Goal: Task Accomplishment & Management: Complete application form

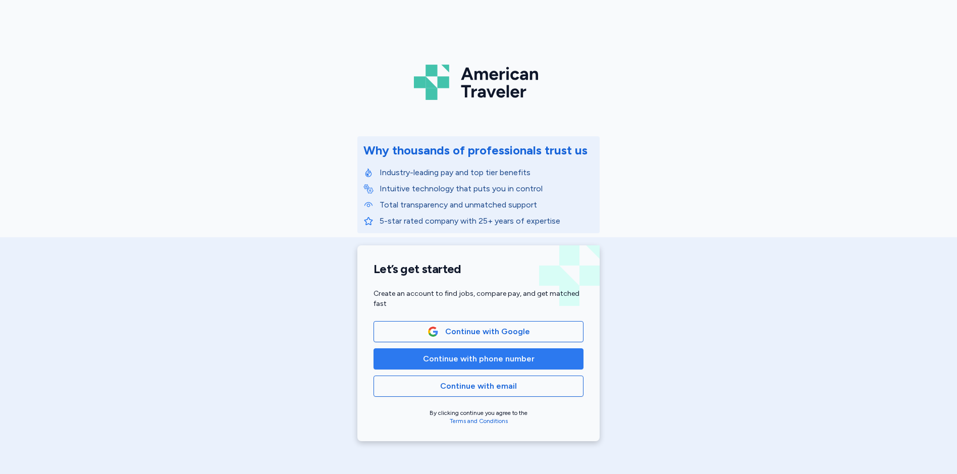
click at [490, 358] on span "Continue with phone number" at bounding box center [479, 359] width 112 height 12
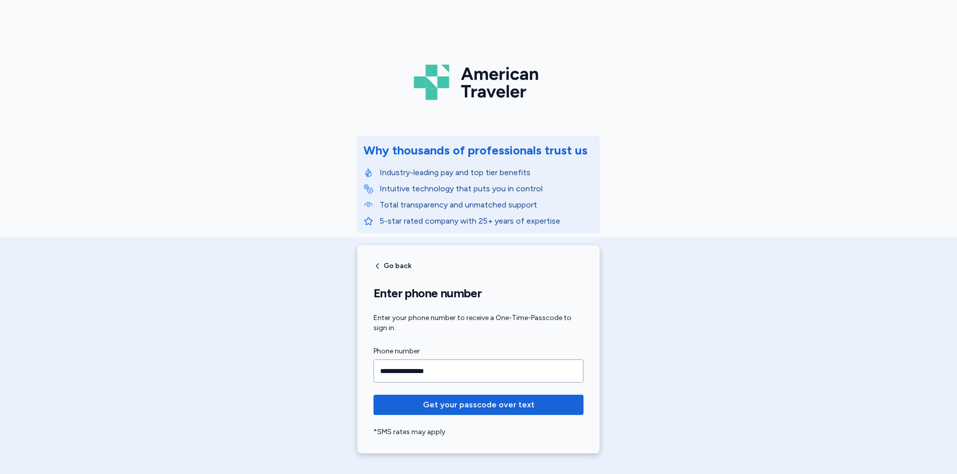
type input "**********"
click at [373, 395] on button "Get your passcode over text" at bounding box center [478, 405] width 210 height 20
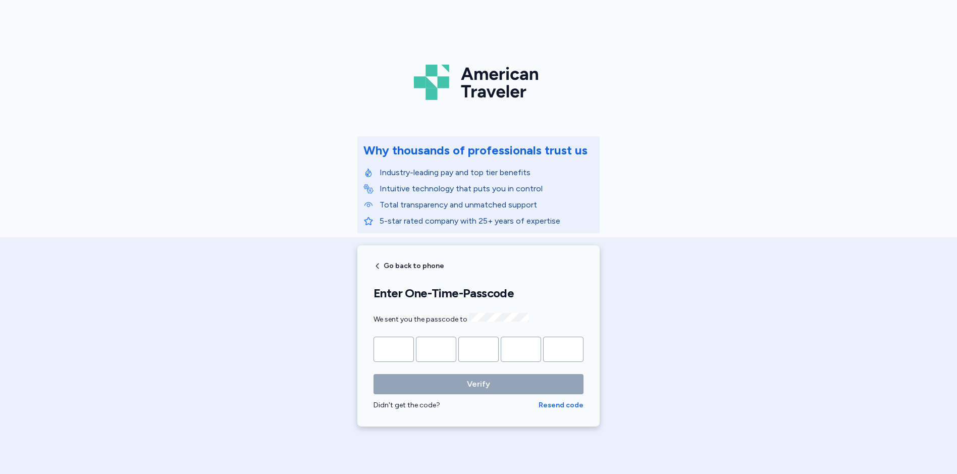
type input "*"
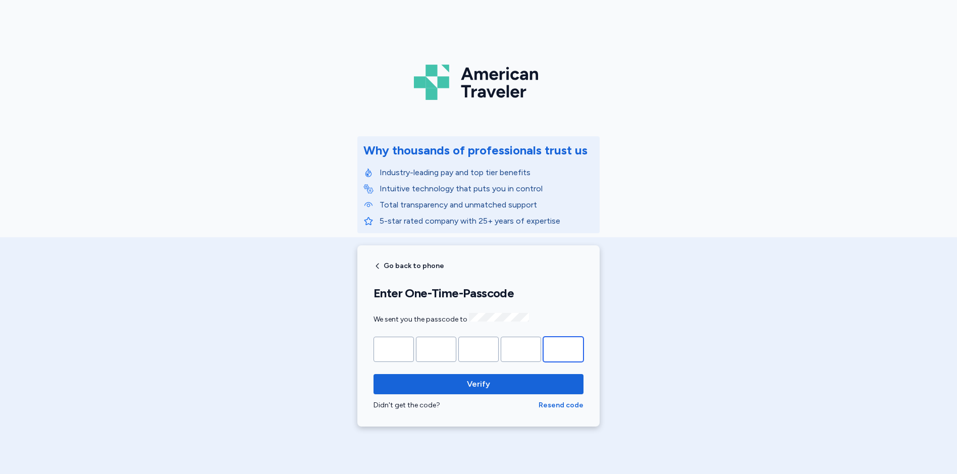
type input "*"
click at [373, 374] on button "Verify" at bounding box center [478, 384] width 210 height 20
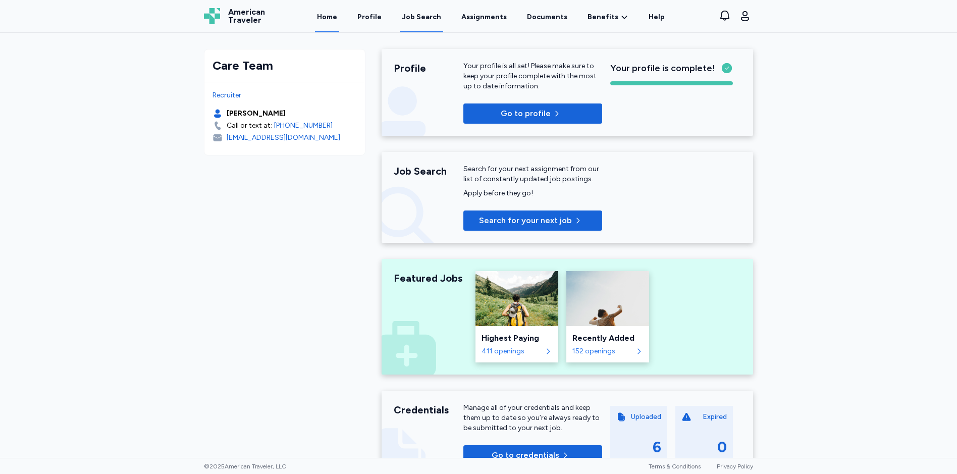
click at [418, 16] on div "Job Search" at bounding box center [421, 17] width 39 height 10
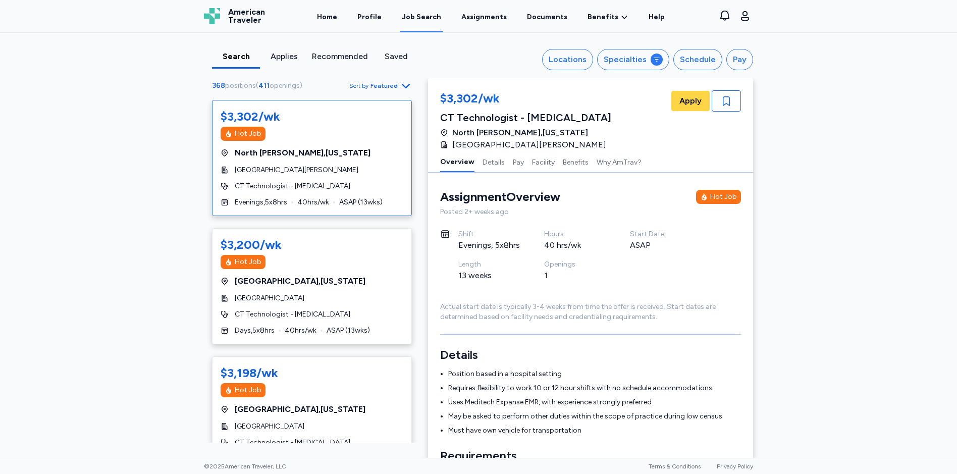
click at [397, 56] on div "Saved" at bounding box center [396, 56] width 40 height 12
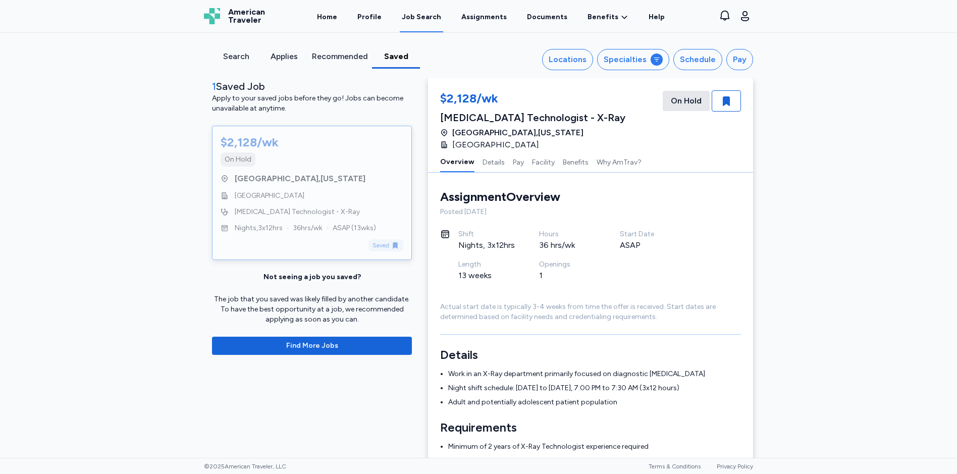
click at [242, 57] on div "Search" at bounding box center [236, 56] width 40 height 12
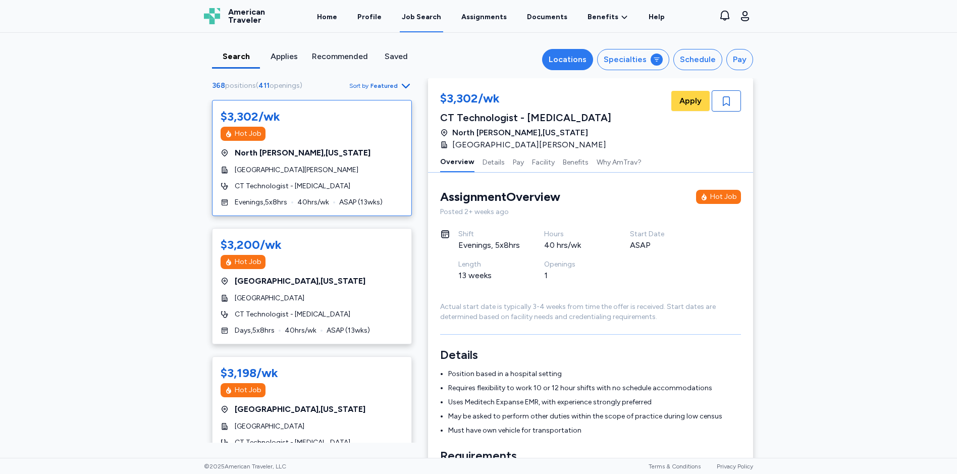
click at [568, 54] on div "Locations" at bounding box center [567, 59] width 38 height 12
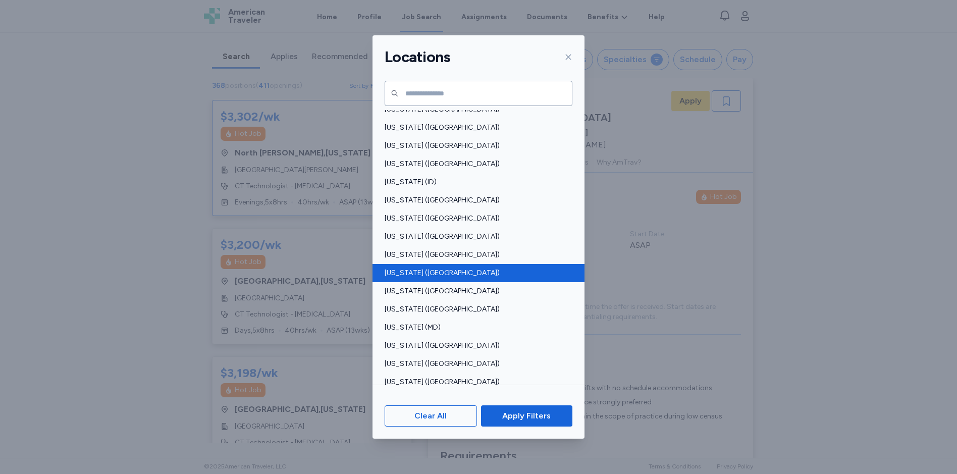
scroll to position [252, 0]
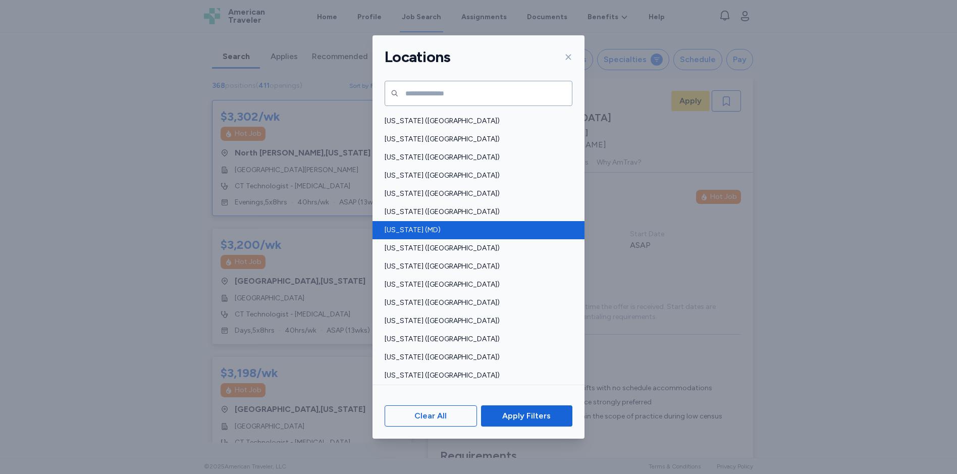
click at [410, 232] on span "[US_STATE] (MD)" at bounding box center [475, 230] width 182 height 10
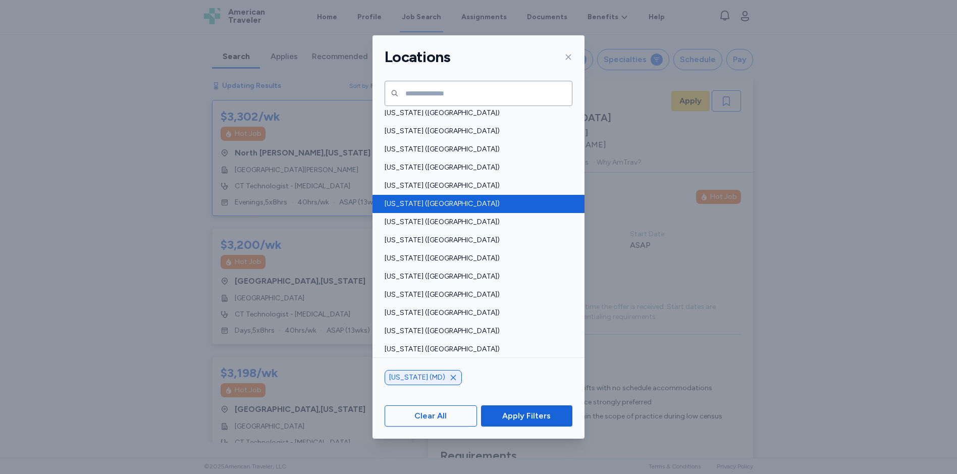
scroll to position [454, 0]
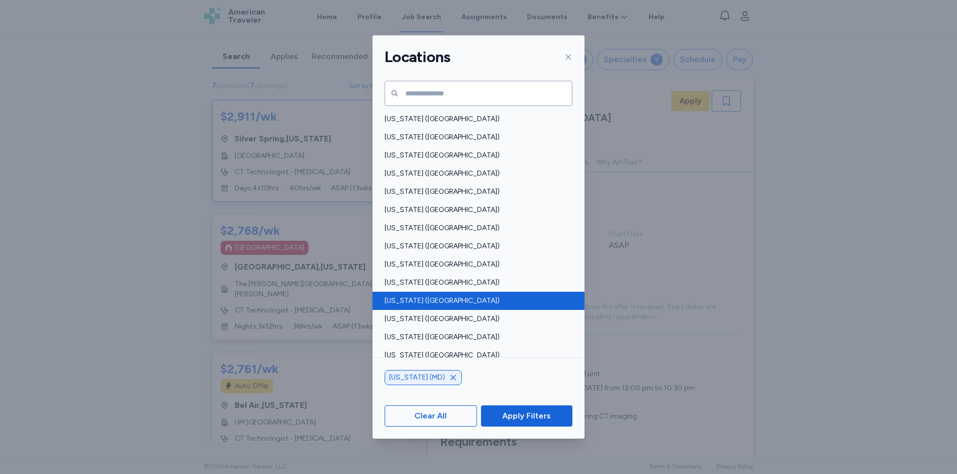
scroll to position [1, 0]
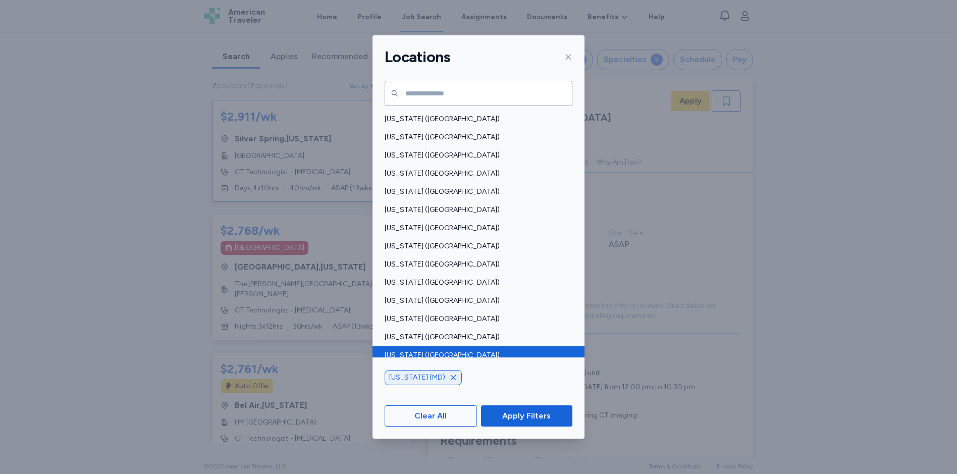
click at [413, 350] on span "[US_STATE] ([GEOGRAPHIC_DATA])" at bounding box center [475, 355] width 182 height 10
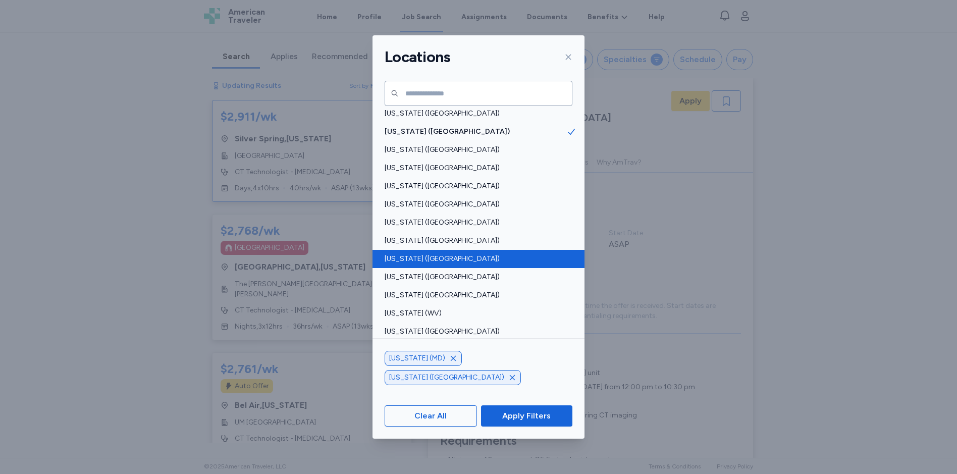
scroll to position [679, 0]
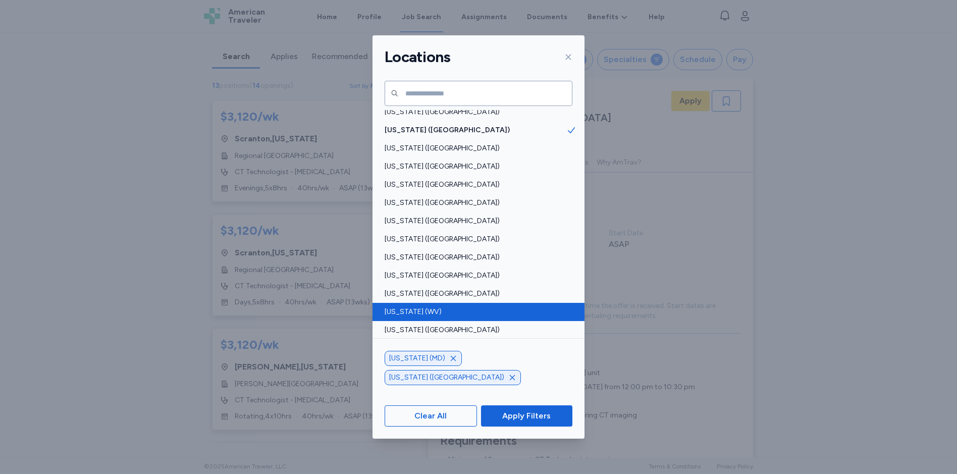
click at [398, 309] on span "[US_STATE] (WV)" at bounding box center [475, 312] width 182 height 10
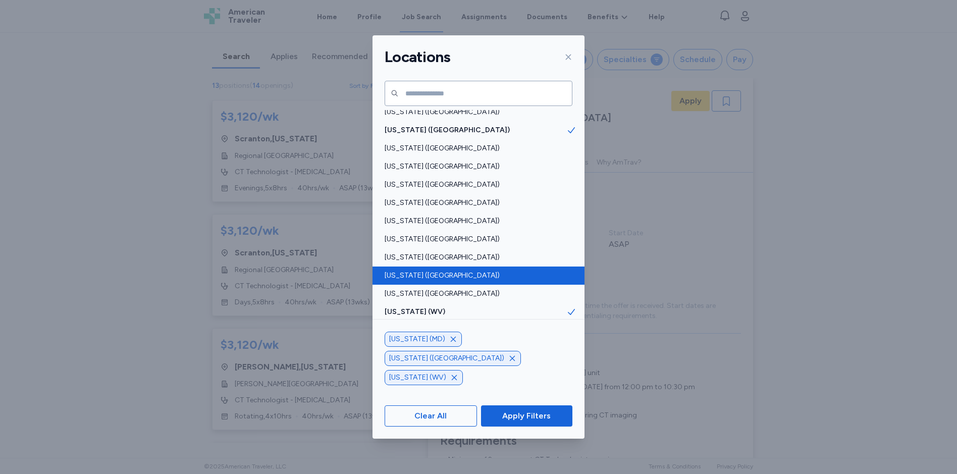
click at [401, 277] on span "[US_STATE] ([GEOGRAPHIC_DATA])" at bounding box center [475, 275] width 182 height 10
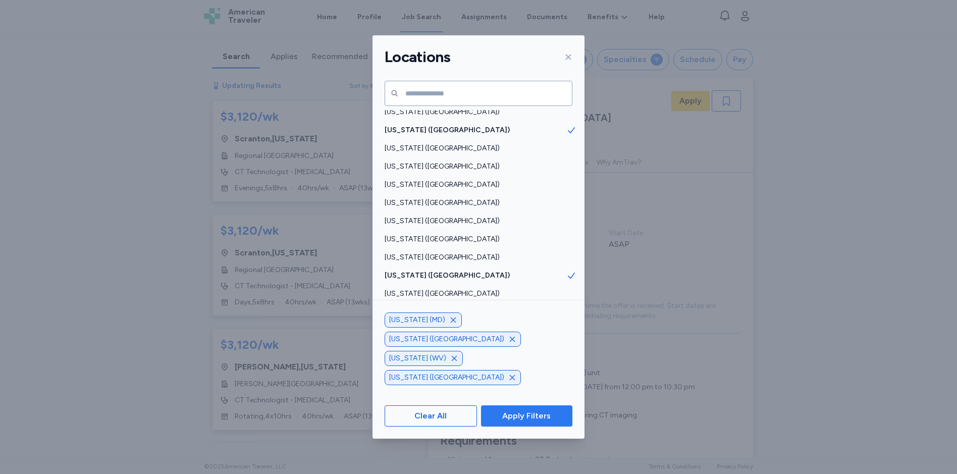
click at [516, 412] on span "Apply Filters" at bounding box center [526, 416] width 48 height 12
